Goal: Task Accomplishment & Management: Complete application form

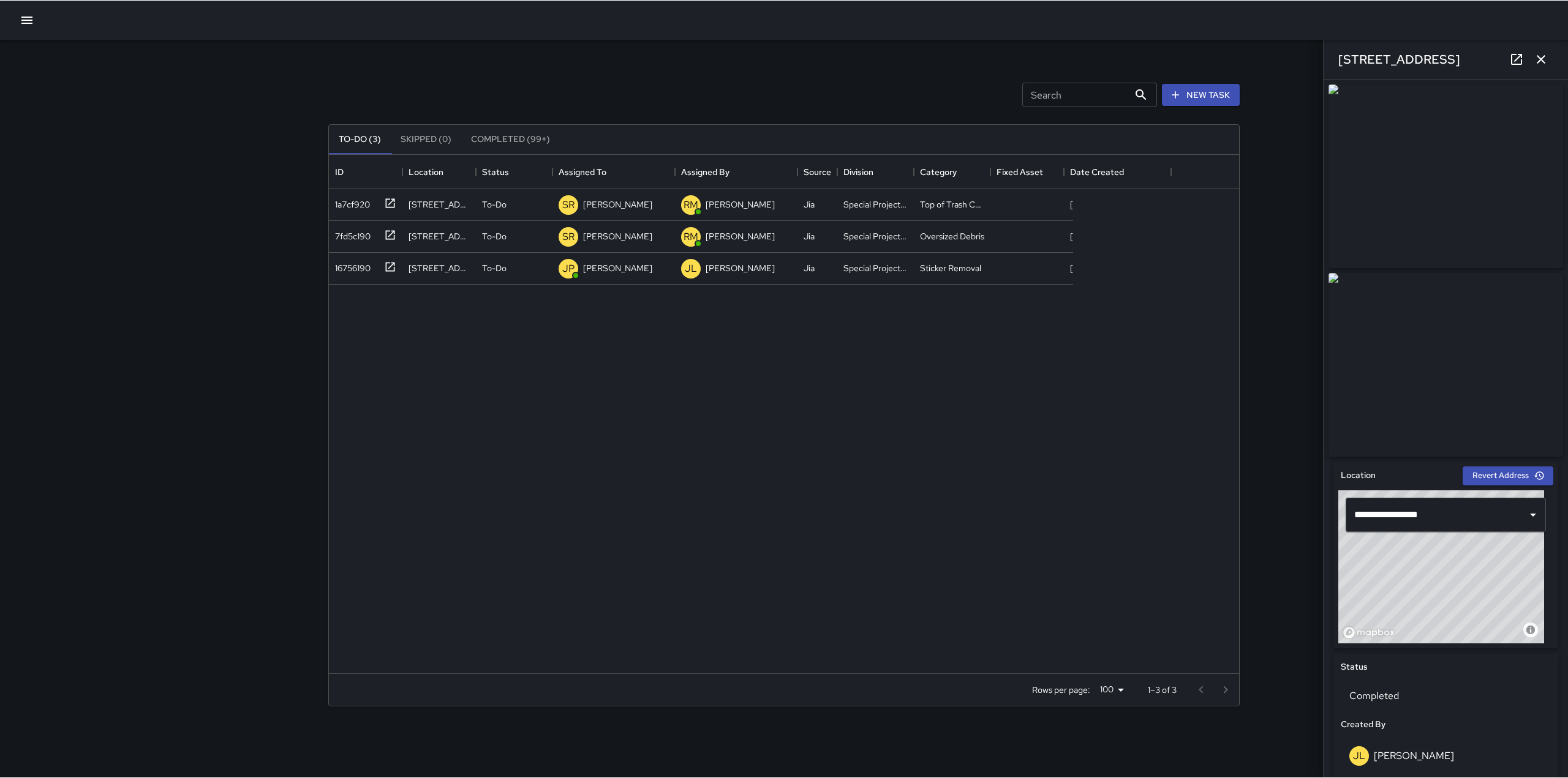
scroll to position [509, 901]
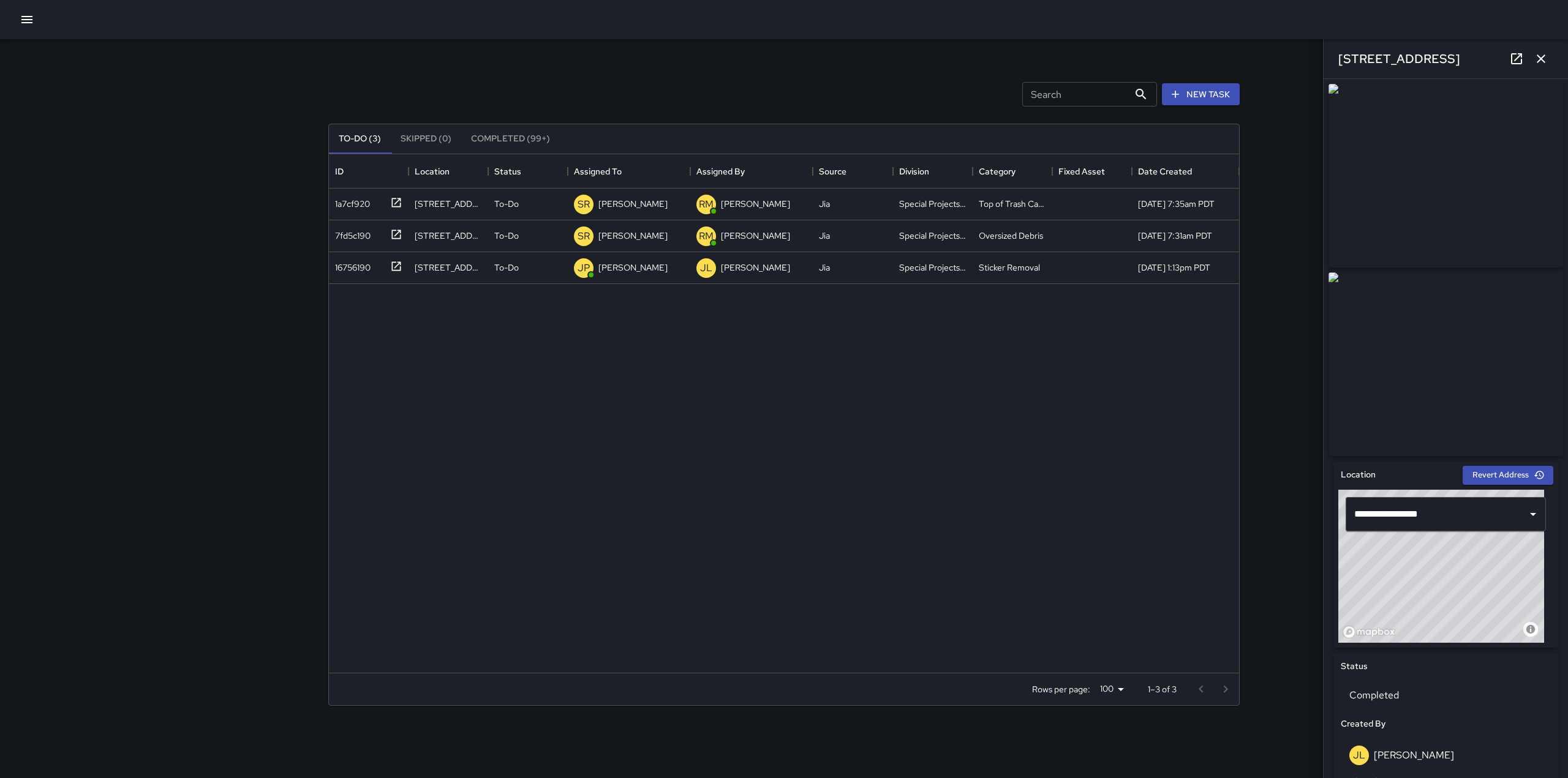
click at [33, 26] on icon "button" at bounding box center [27, 19] width 14 height 14
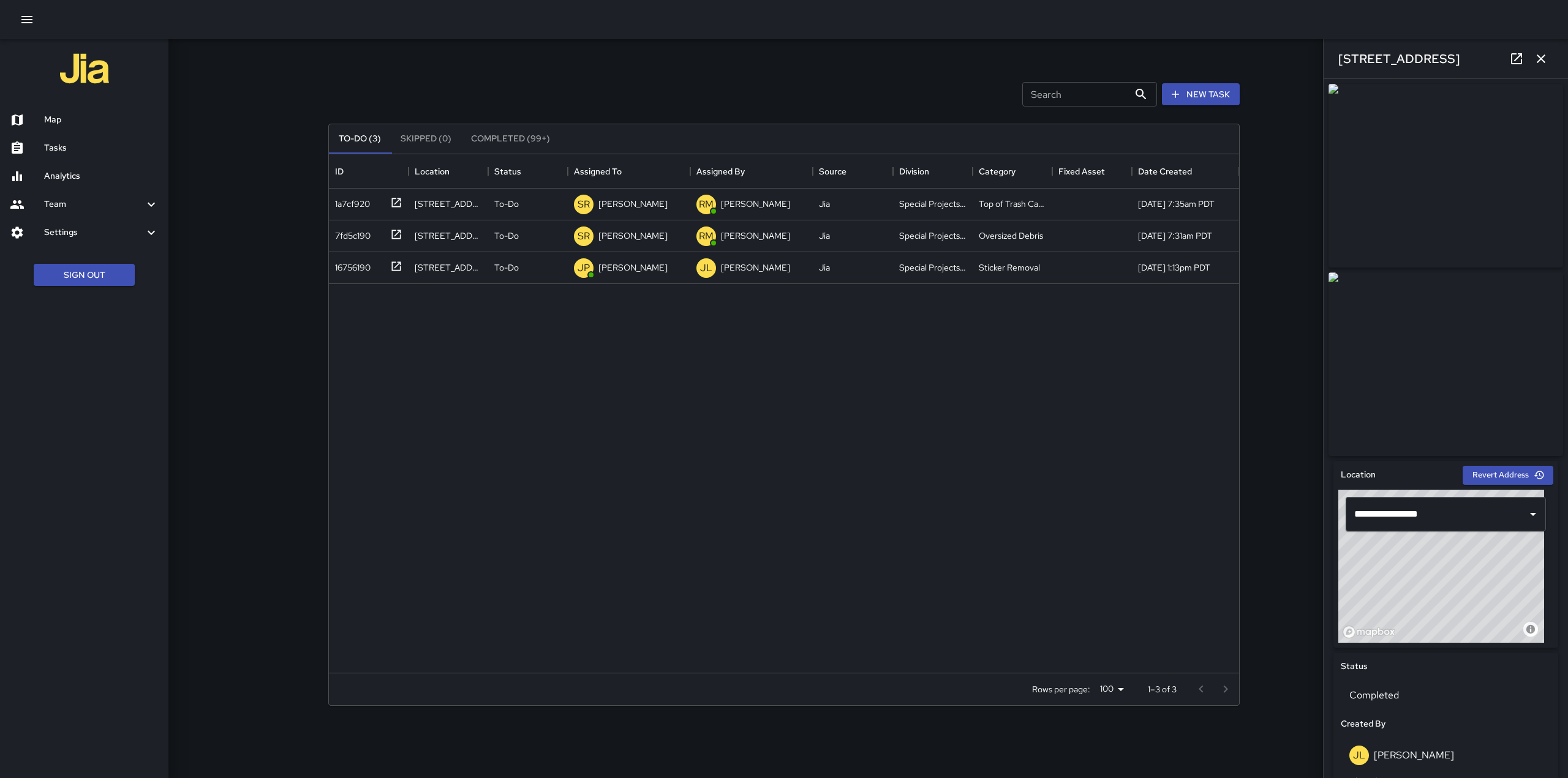
click at [84, 227] on h6 "Settings" at bounding box center [93, 232] width 100 height 14
click at [49, 324] on h6 "Users" at bounding box center [101, 322] width 115 height 14
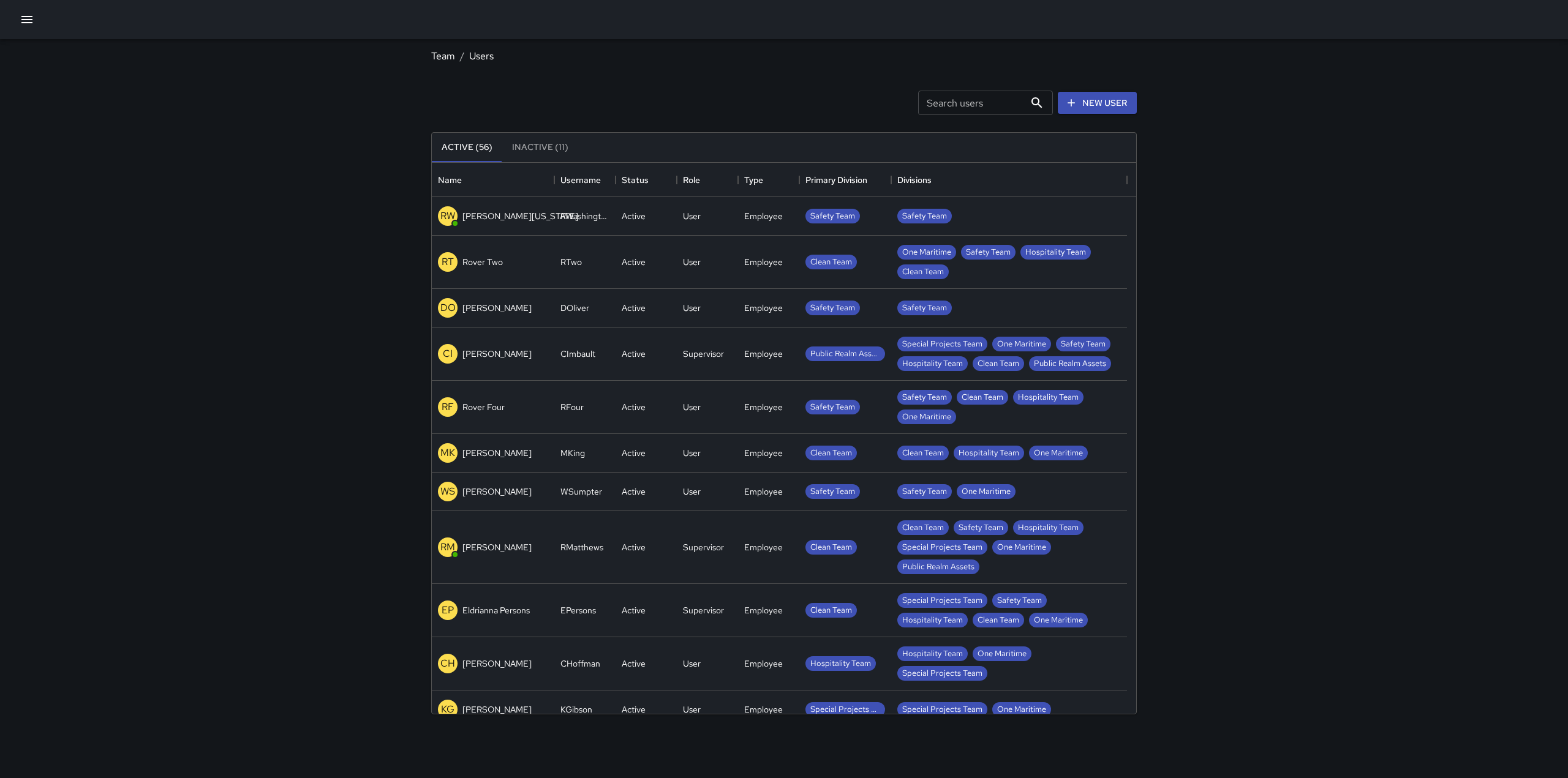
scroll to position [542, 695]
click at [1109, 108] on link "New User" at bounding box center [1097, 103] width 79 height 22
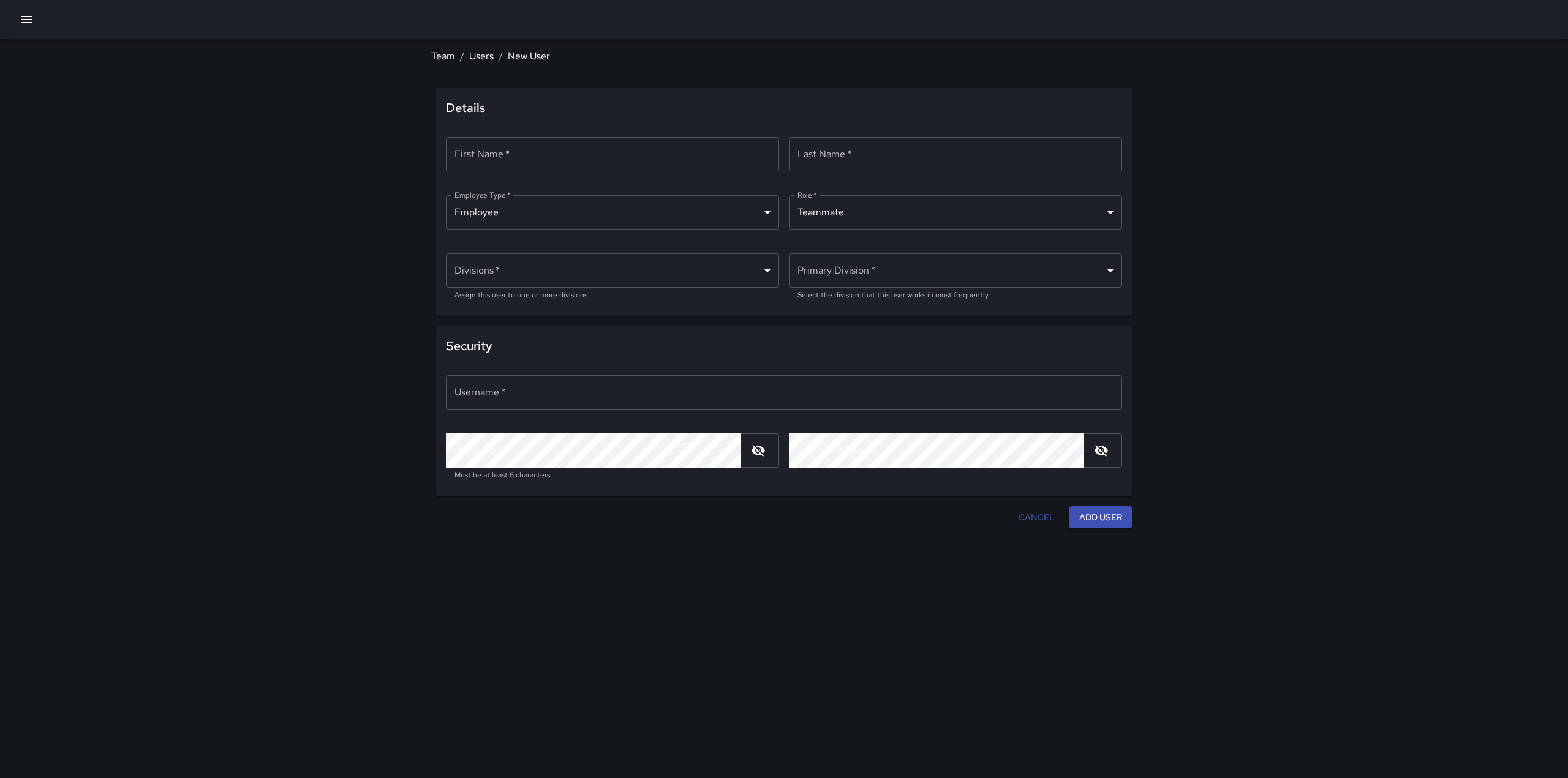
type input "**********"
click at [487, 154] on input "First Name   *" at bounding box center [613, 154] width 333 height 34
click at [28, 20] on icon "button" at bounding box center [27, 19] width 11 height 7
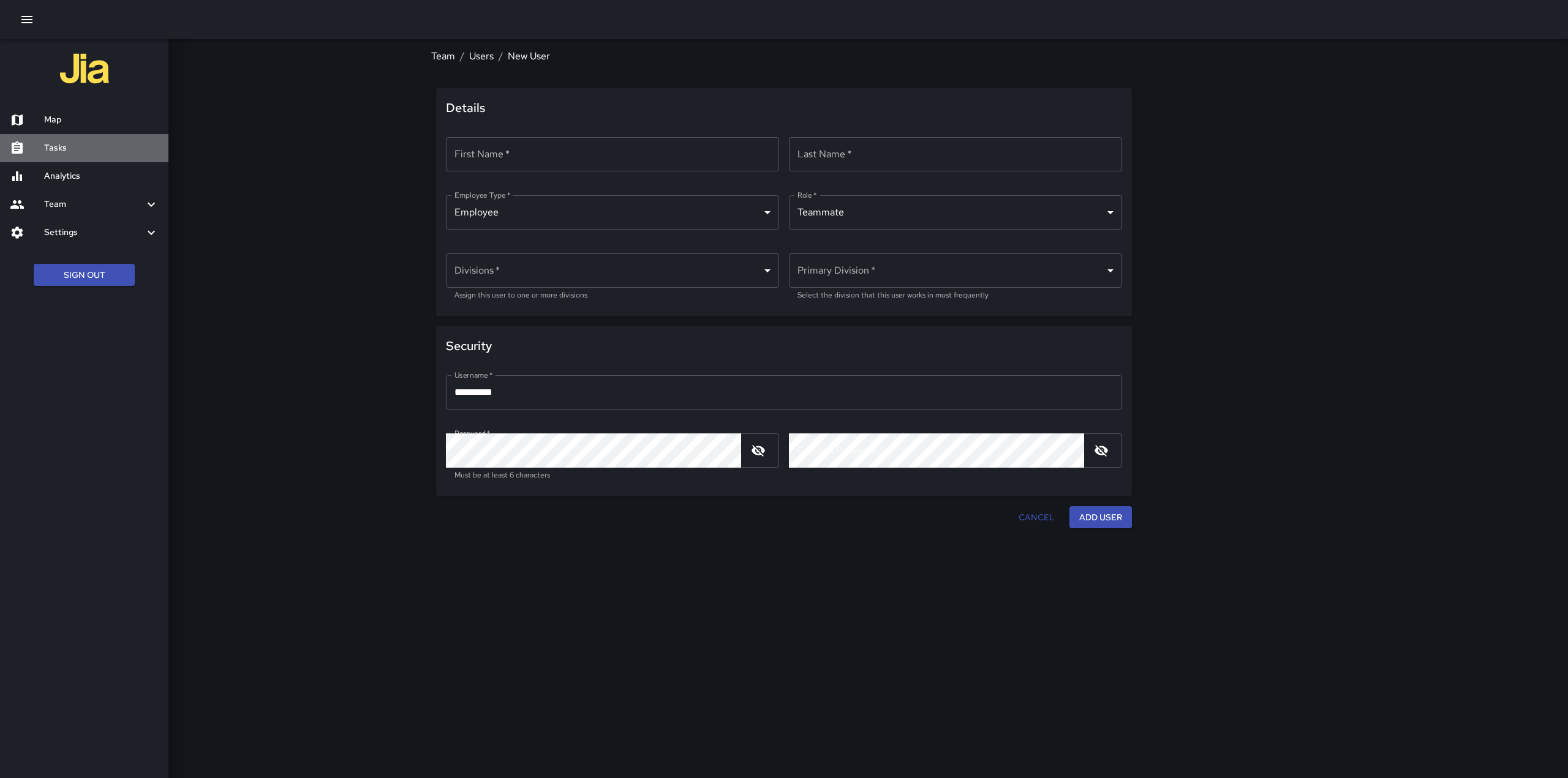
click at [52, 149] on h6 "Tasks" at bounding box center [101, 147] width 115 height 14
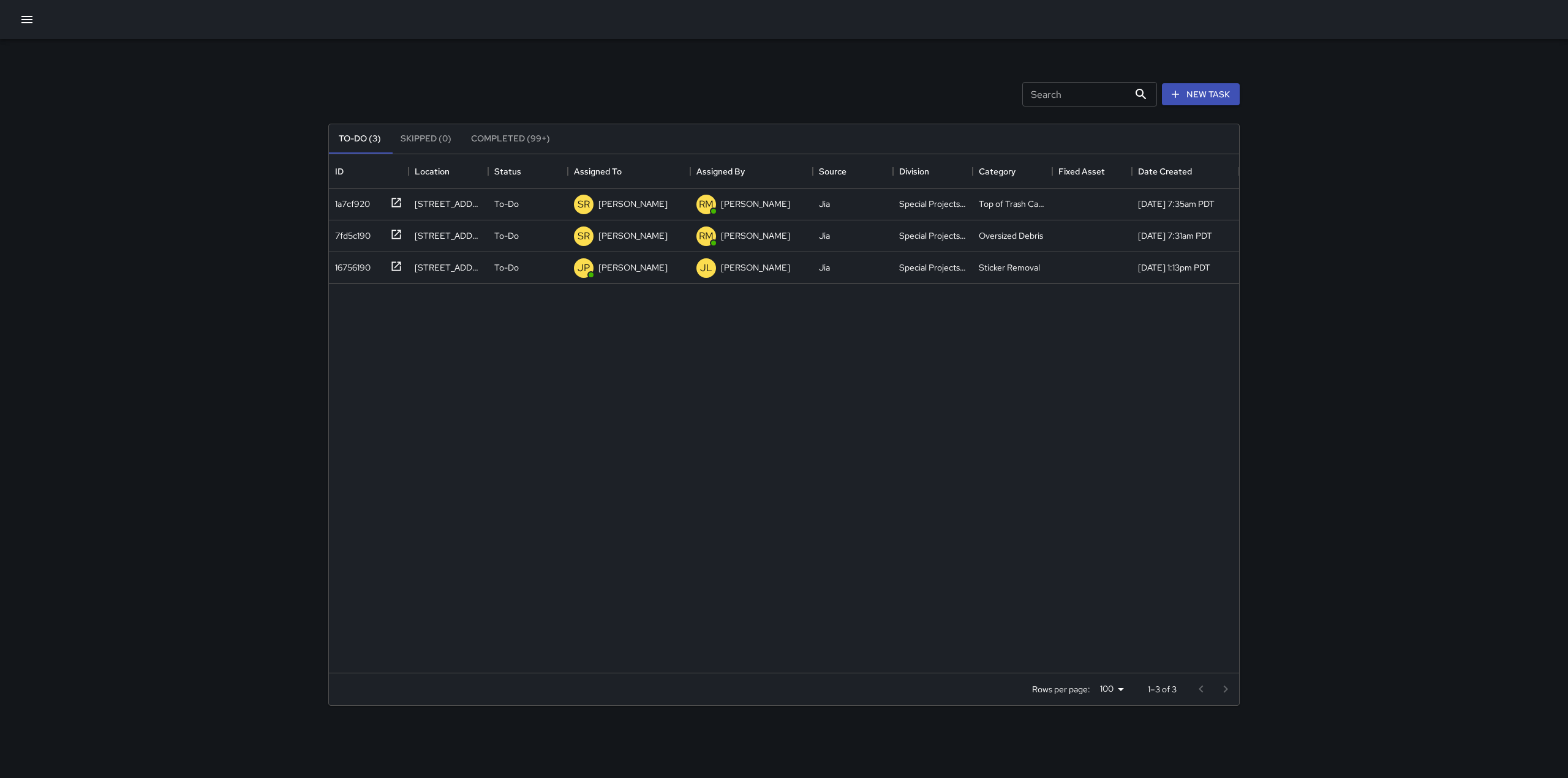
scroll to position [509, 901]
click at [627, 202] on p "[PERSON_NAME]" at bounding box center [632, 203] width 69 height 12
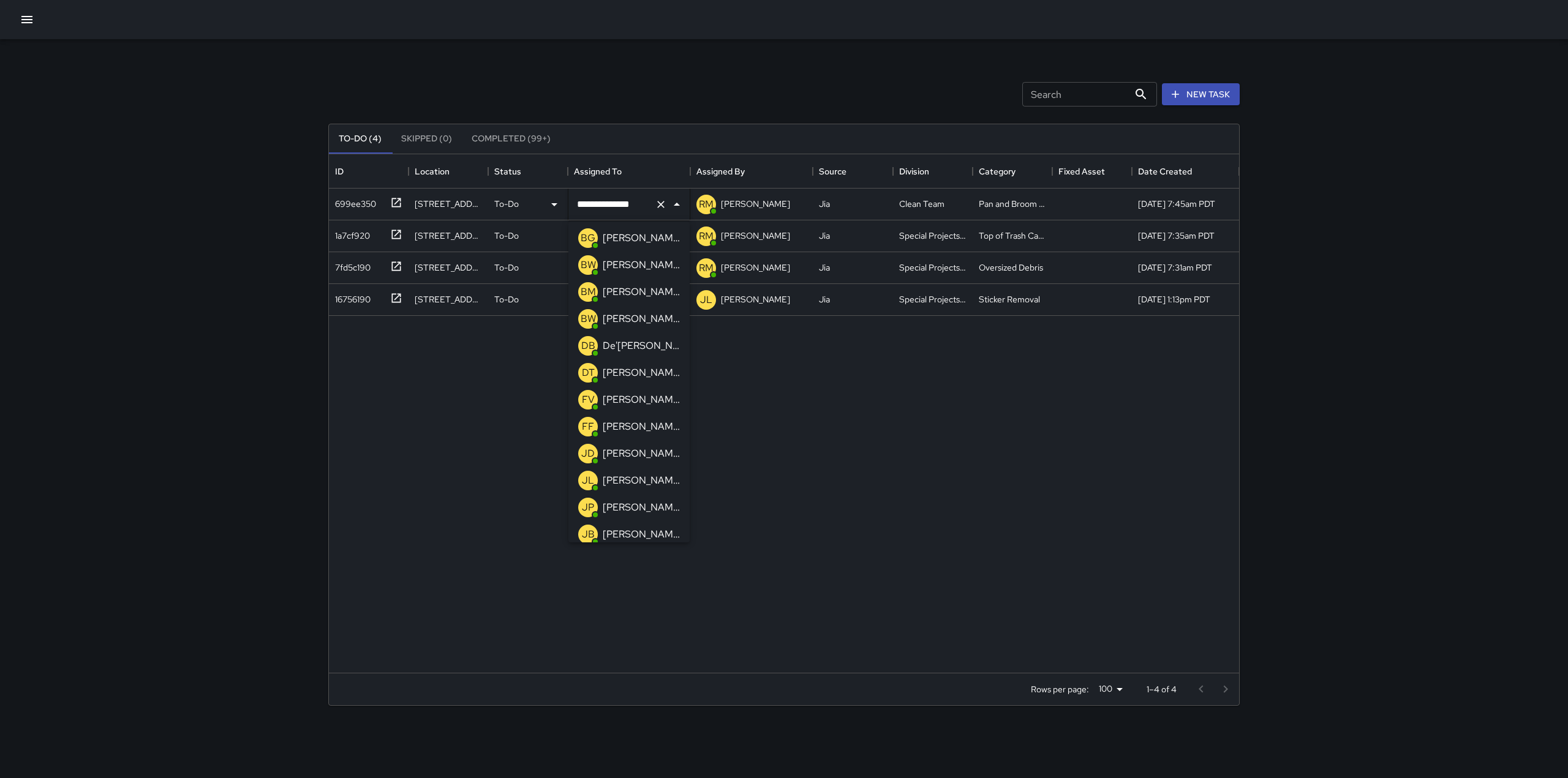
scroll to position [29, 0]
click at [632, 394] on p "[PERSON_NAME]" at bounding box center [641, 399] width 77 height 14
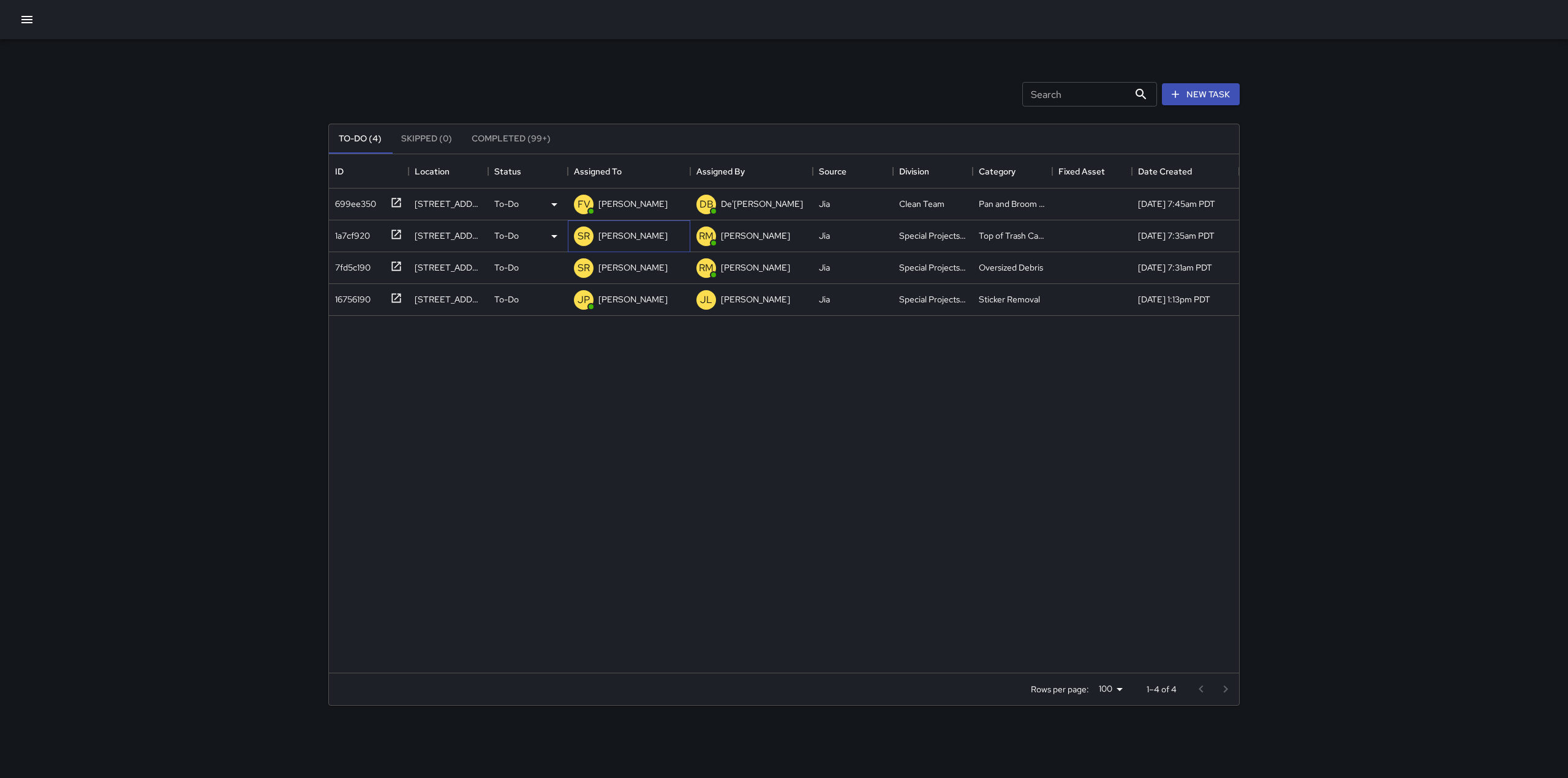
click at [639, 234] on p "[PERSON_NAME]" at bounding box center [632, 235] width 69 height 12
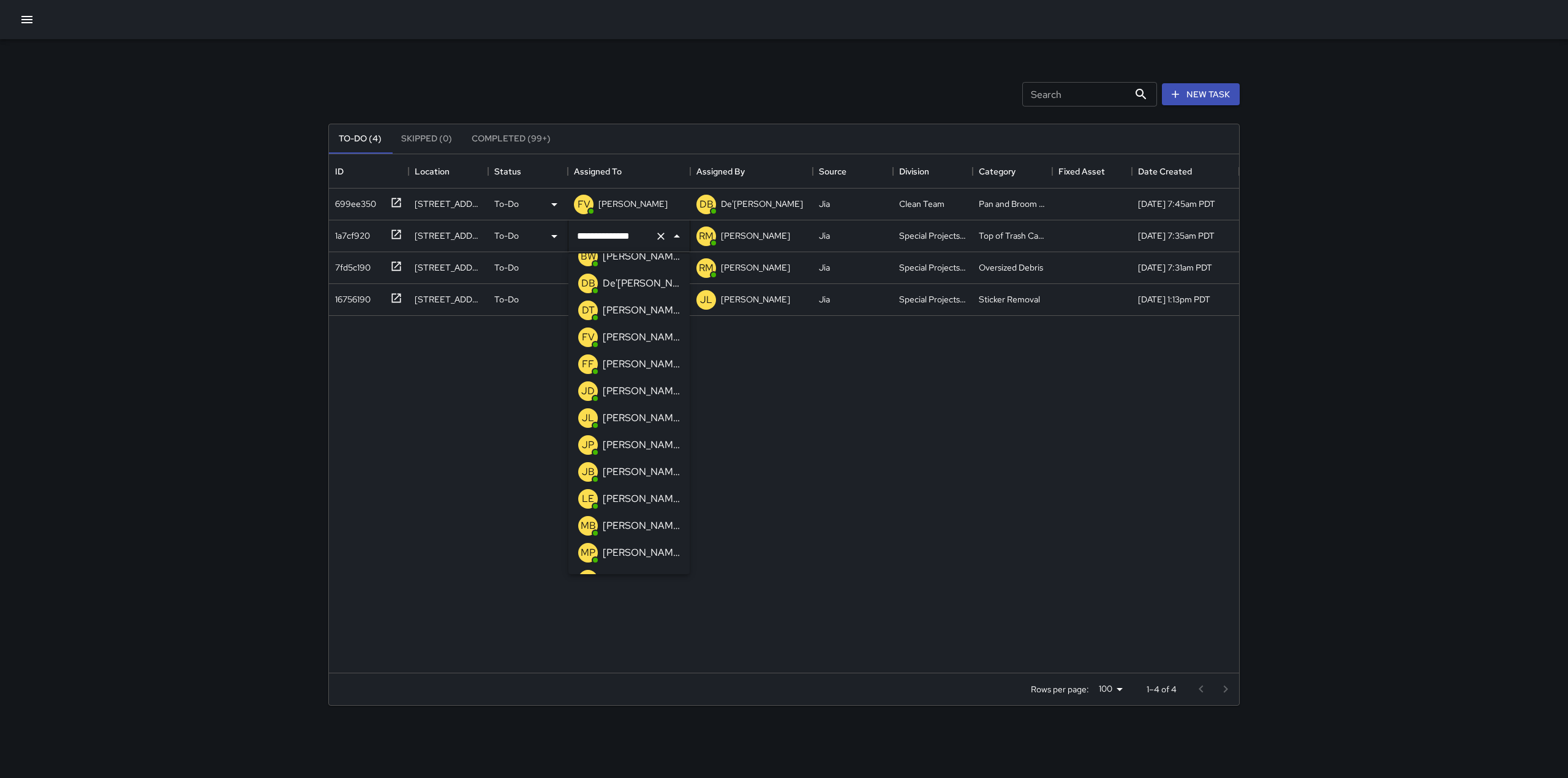
scroll to position [124, 0]
click at [632, 445] on p "[PERSON_NAME]" at bounding box center [641, 444] width 77 height 14
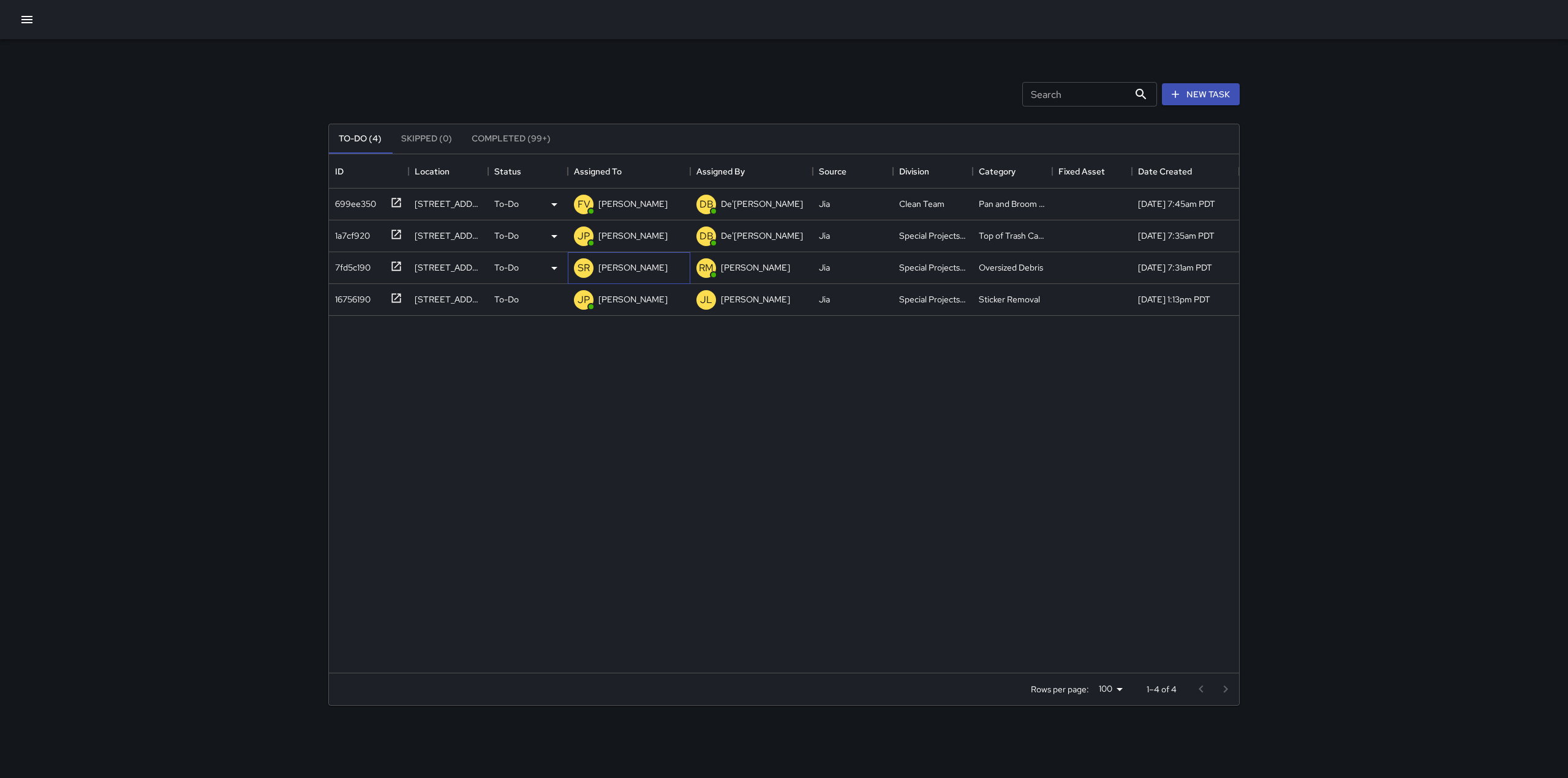
click at [622, 264] on p "[PERSON_NAME]" at bounding box center [632, 267] width 69 height 12
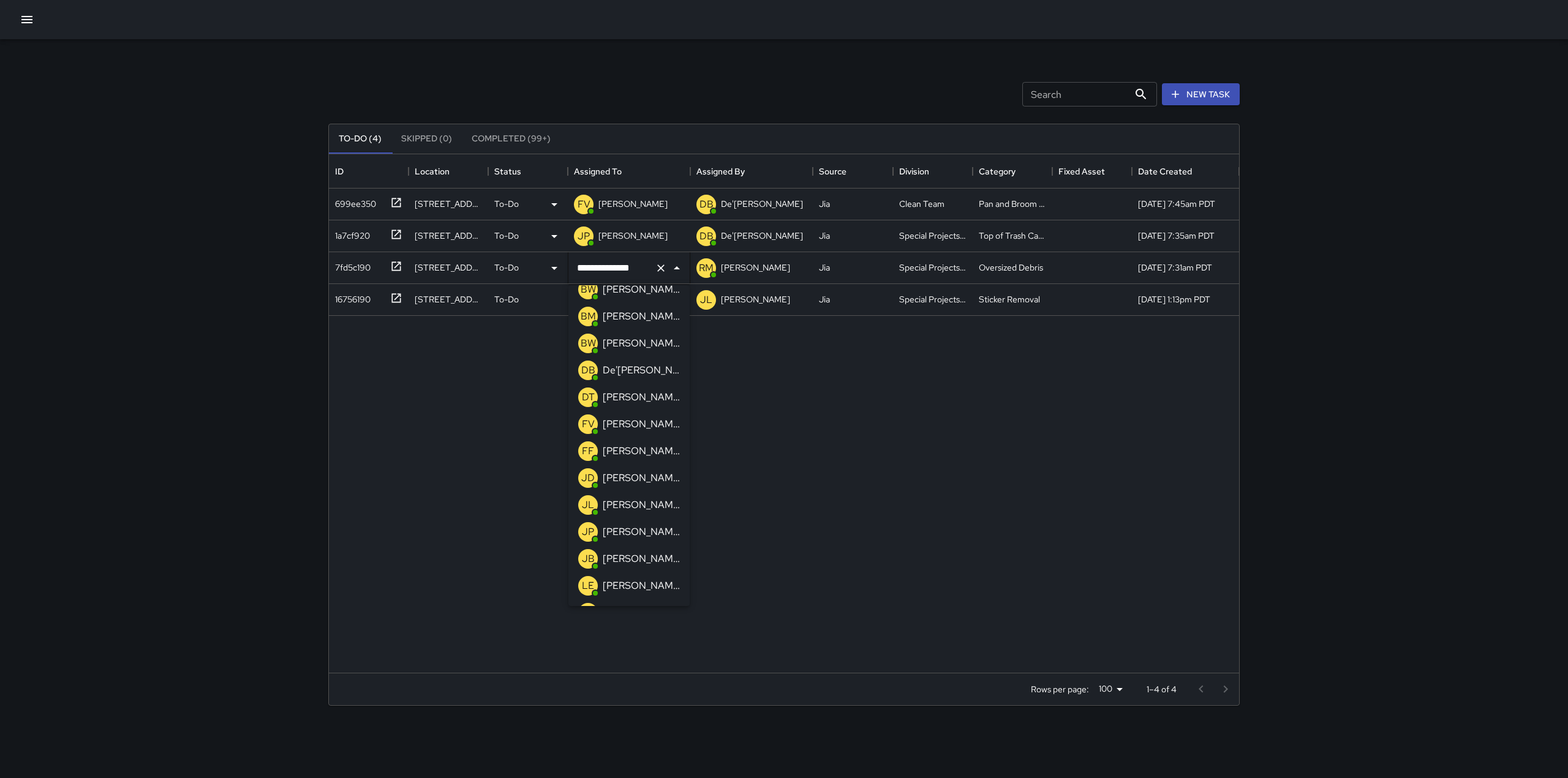
scroll to position [70, 0]
click at [627, 534] on p "[PERSON_NAME]" at bounding box center [641, 530] width 77 height 14
